Goal: Answer question/provide support

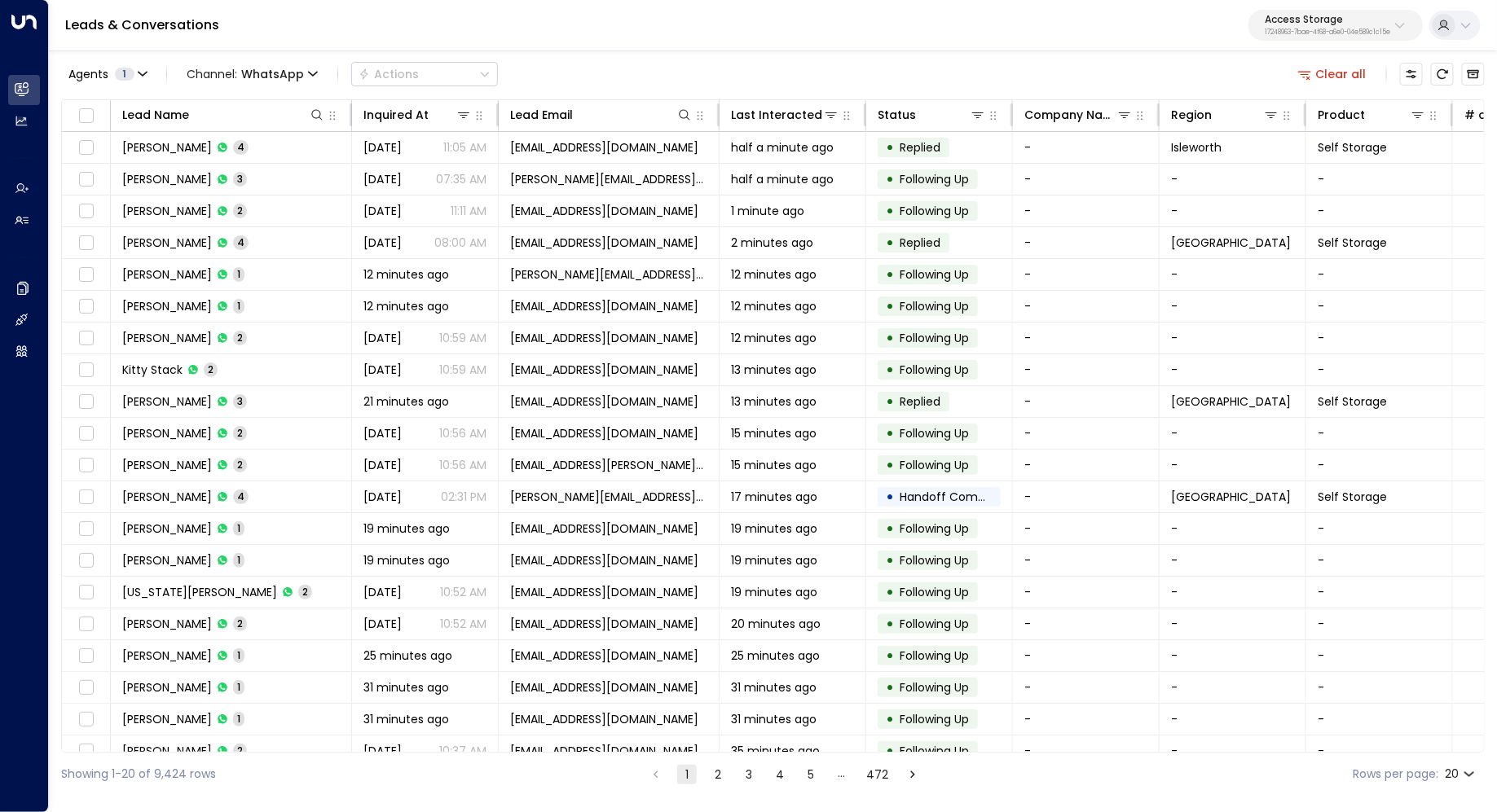
click at [1341, 29] on p "17248963-7bae-4f68-a6e0-04e589c1c15e" at bounding box center [1327, 32] width 126 height 6
type input "***"
click at [1287, 125] on div "Hawthorn ID: 33332e4c-23b5-45a2-9007-0d0a9f804fa6" at bounding box center [1289, 128] width 231 height 33
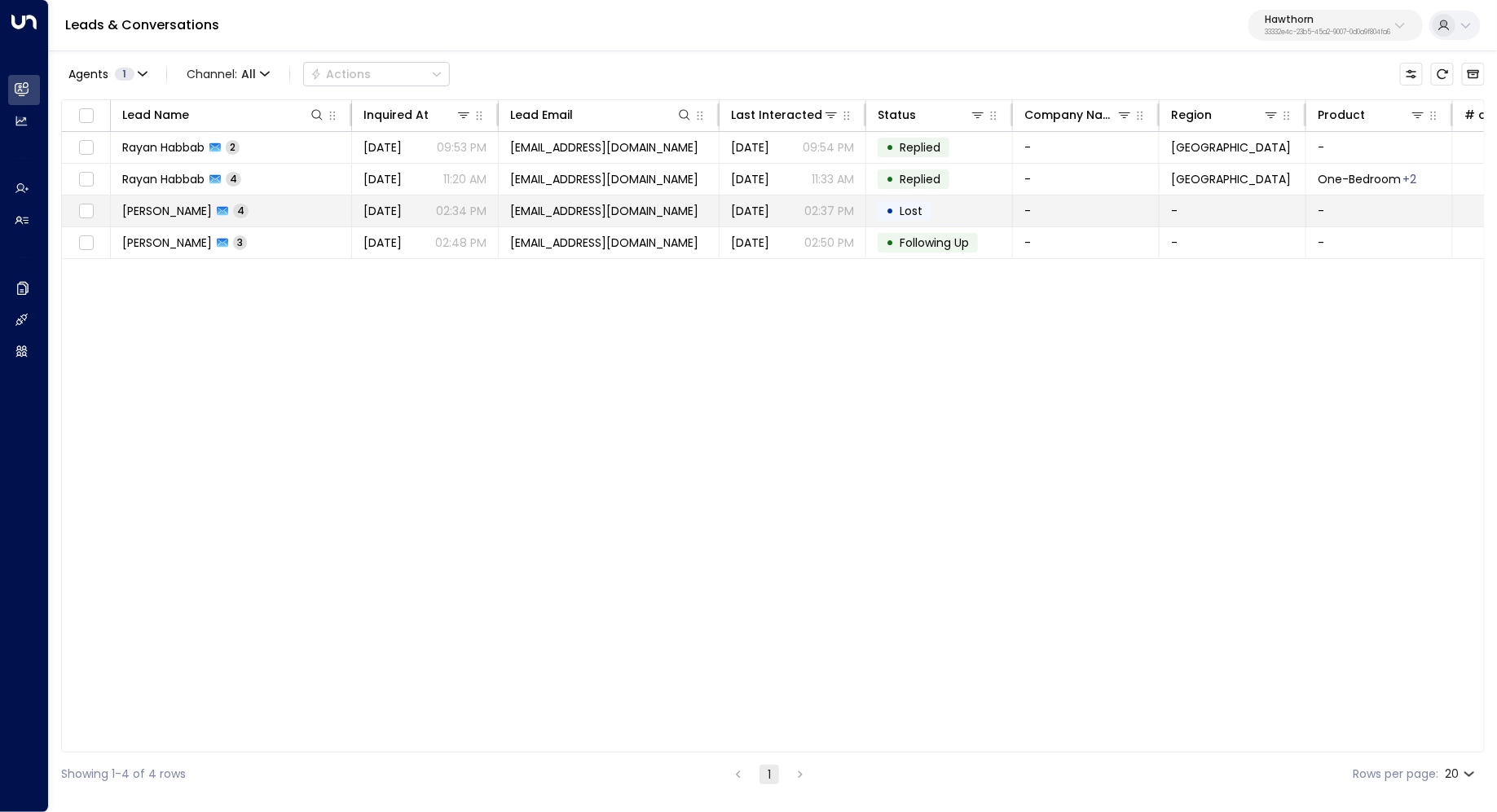
click at [265, 201] on td "JC Spears 4" at bounding box center [231, 211] width 241 height 31
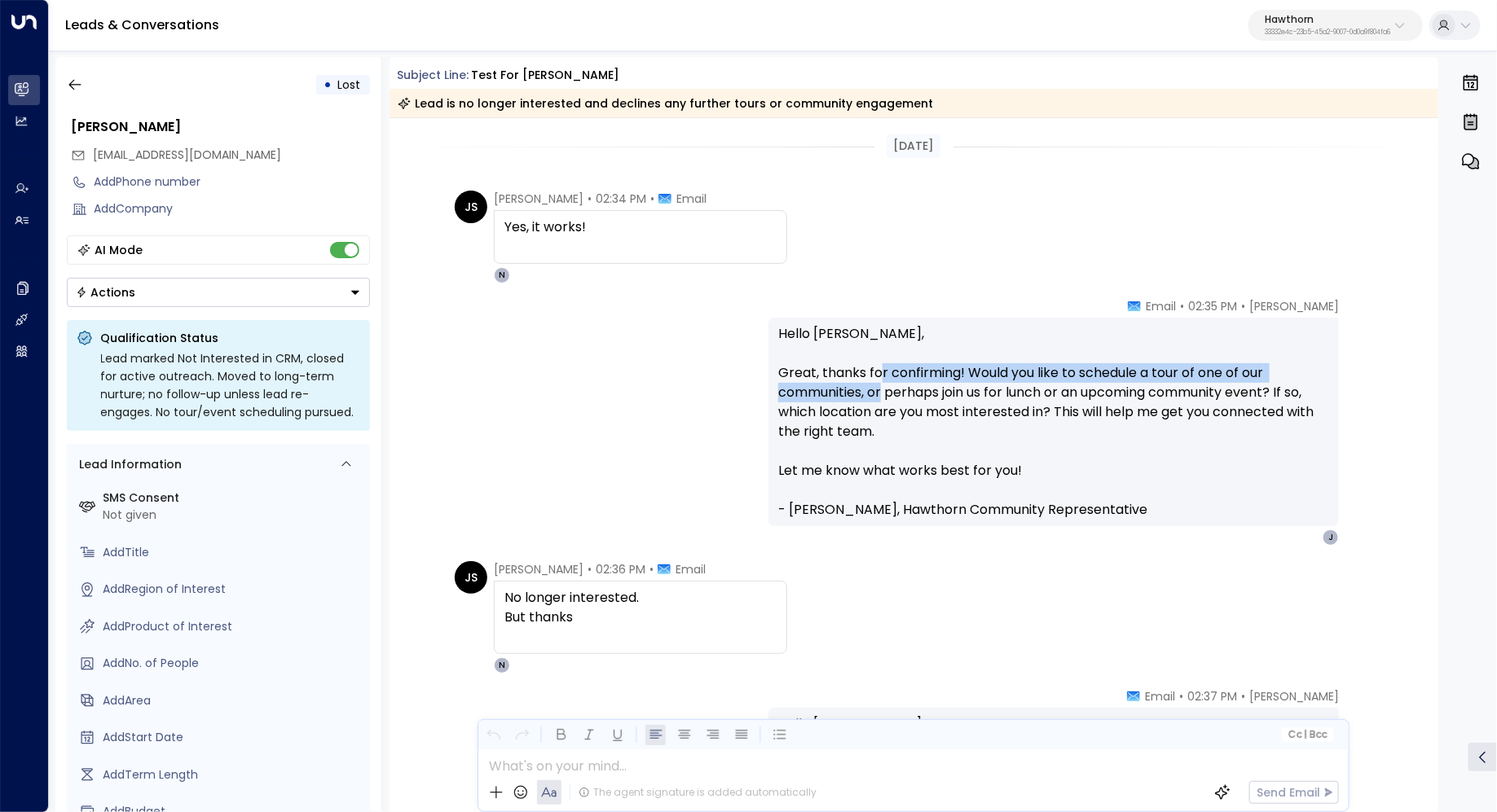
drag, startPoint x: 879, startPoint y: 368, endPoint x: 879, endPoint y: 385, distance: 17.0
click at [879, 385] on p "Hello JC, Great, thanks for confirming! Would you like to schedule a tour of on…" at bounding box center [1053, 421] width 551 height 195
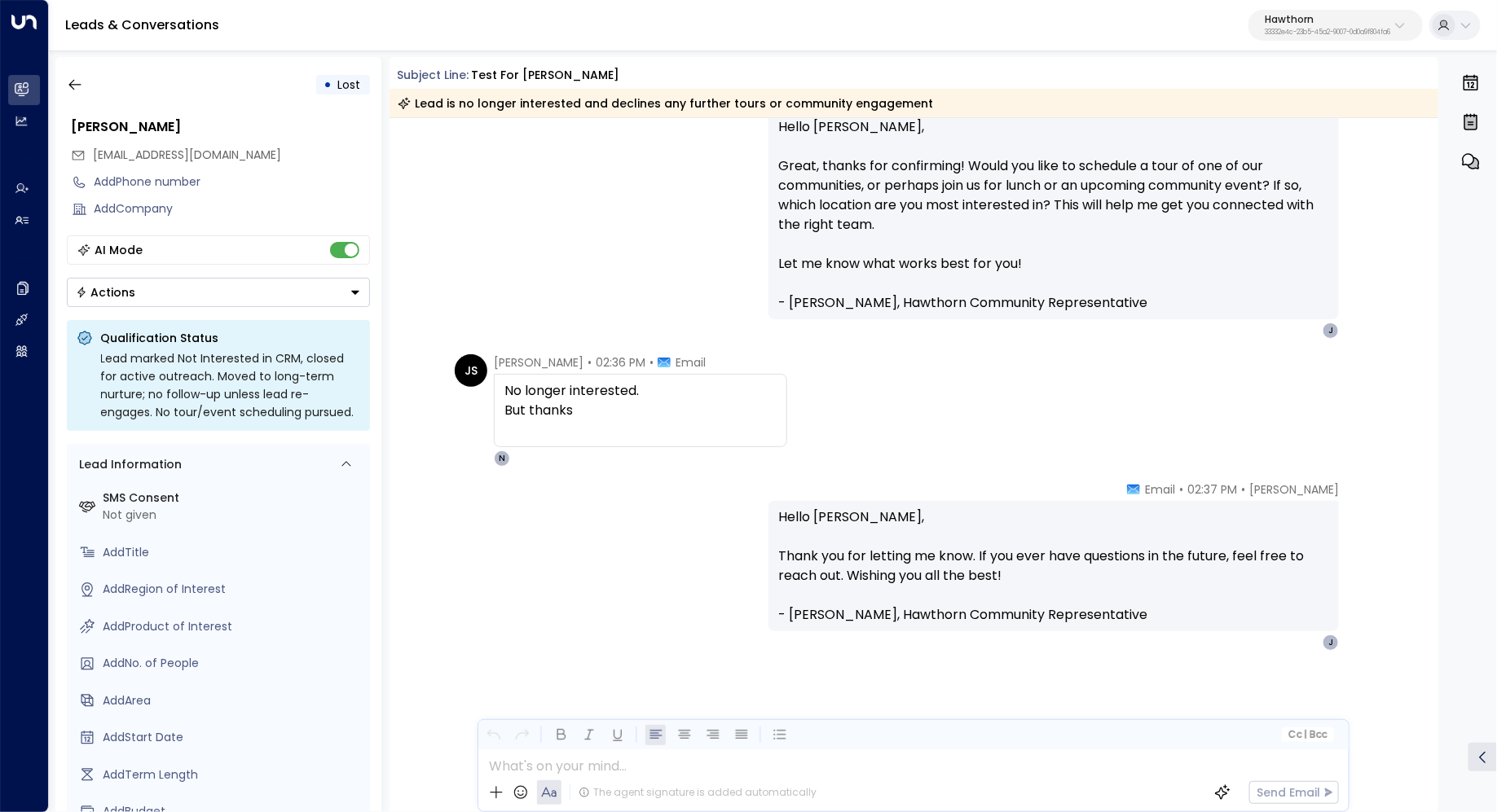
scroll to position [206, 0]
